Goal: Find specific page/section: Find specific page/section

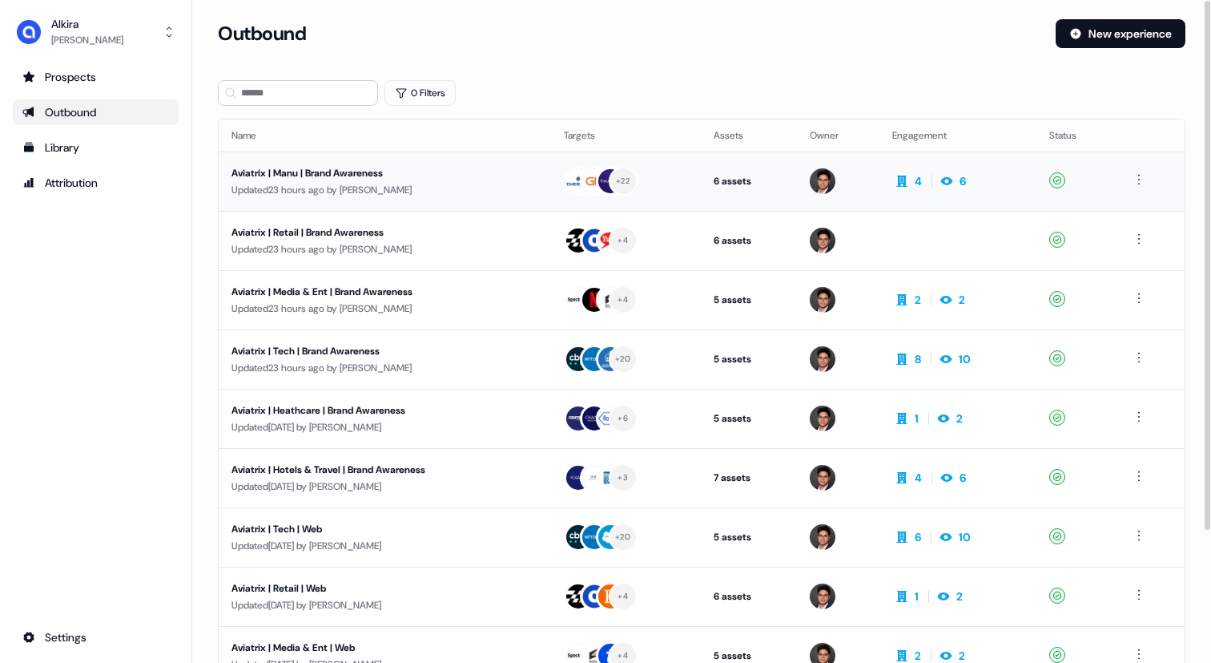
click at [386, 168] on div "Aviatrix | Manu | Brand Awareness" at bounding box center [383, 173] width 303 height 16
click at [441, 355] on div "Aviatrix | Tech | Brand Awareness" at bounding box center [383, 351] width 303 height 16
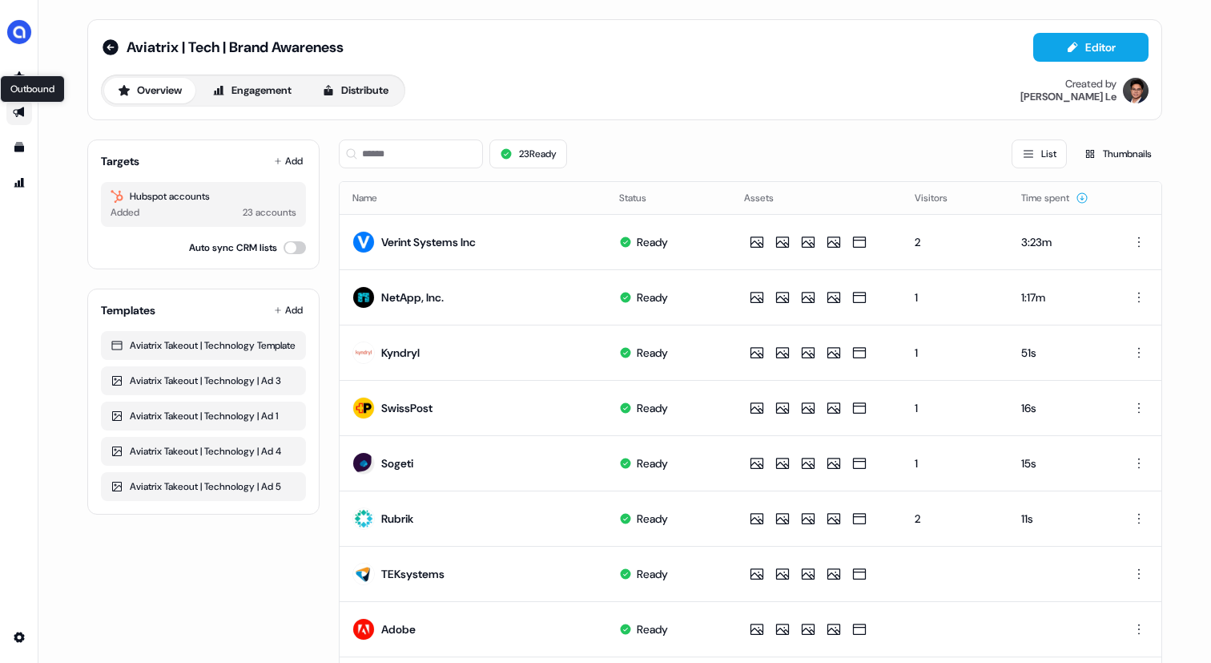
click at [13, 118] on icon "Go to outbound experience" at bounding box center [19, 112] width 13 height 13
